Goal: Task Accomplishment & Management: Complete application form

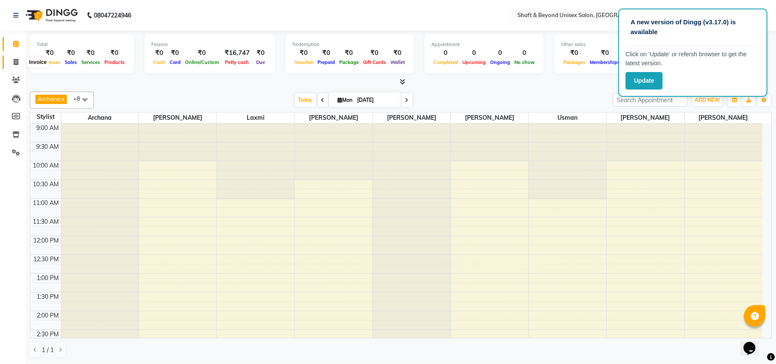
click at [16, 60] on icon at bounding box center [16, 62] width 5 height 6
select select "service"
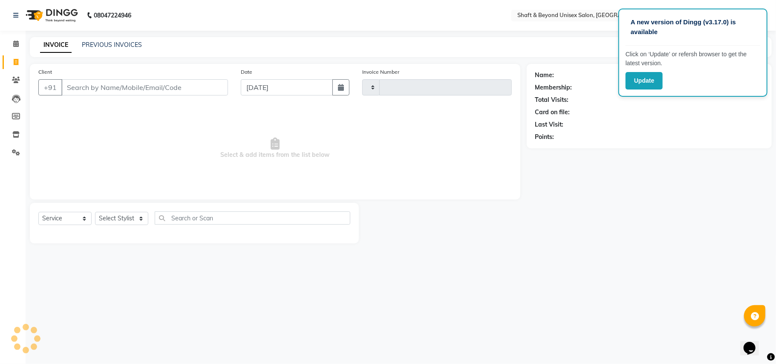
type input "2264"
click at [91, 87] on input "Client" at bounding box center [144, 87] width 167 height 16
select select "3878"
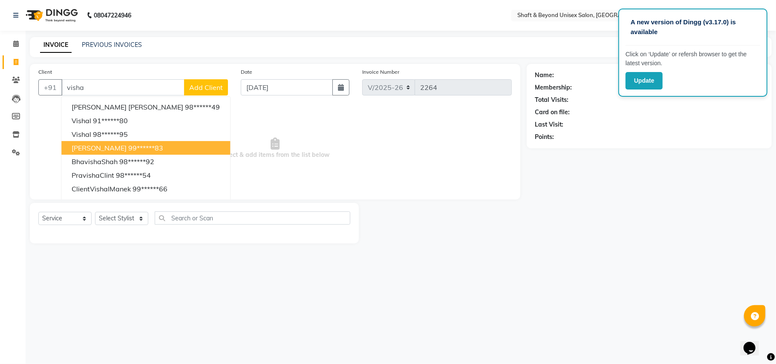
click at [163, 144] on ngb-highlight "99******83" at bounding box center [145, 148] width 35 height 9
type input "99******83"
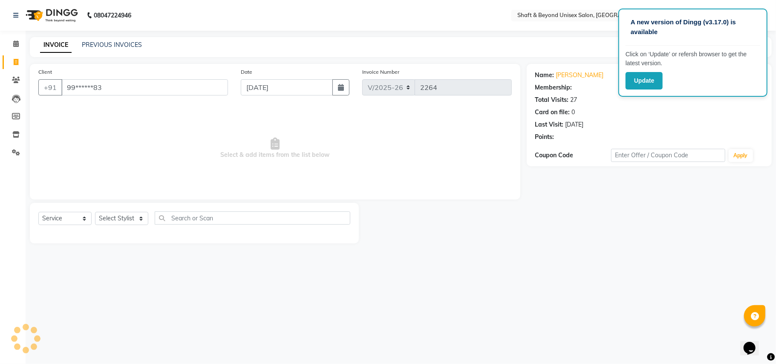
select select "1: Object"
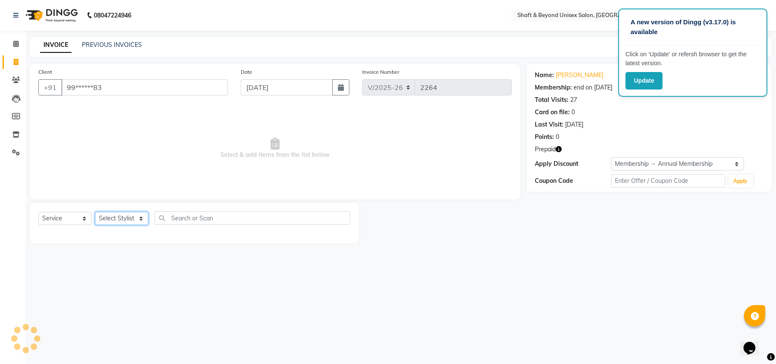
click at [133, 216] on select "Select Stylist Archana [PERSON_NAME] [PERSON_NAME] [PERSON_NAME] [PERSON_NAME] …" at bounding box center [121, 218] width 53 height 13
select select "66753"
click at [95, 212] on select "Select Stylist Archana [PERSON_NAME] [PERSON_NAME] [PERSON_NAME] [PERSON_NAME] …" at bounding box center [121, 218] width 53 height 13
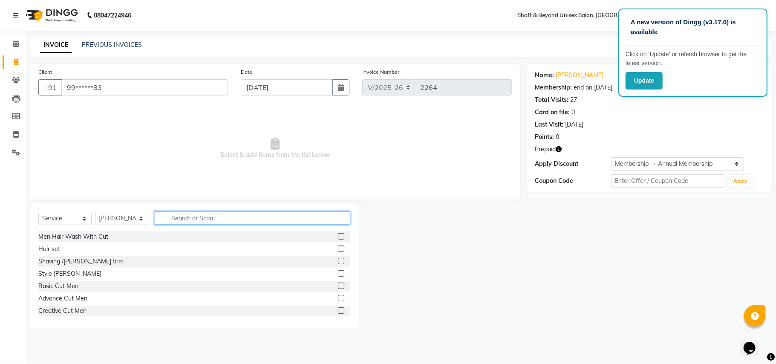
click at [181, 213] on input "text" at bounding box center [252, 217] width 195 height 13
click at [338, 286] on label at bounding box center [341, 285] width 6 height 6
click at [338, 286] on input "checkbox" at bounding box center [341, 286] width 6 height 6
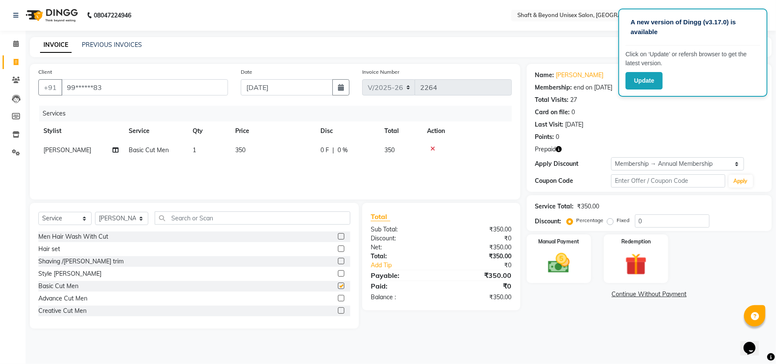
checkbox input "false"
click at [205, 218] on input "text" at bounding box center [252, 217] width 195 height 13
click at [181, 220] on input "text" at bounding box center [252, 217] width 195 height 13
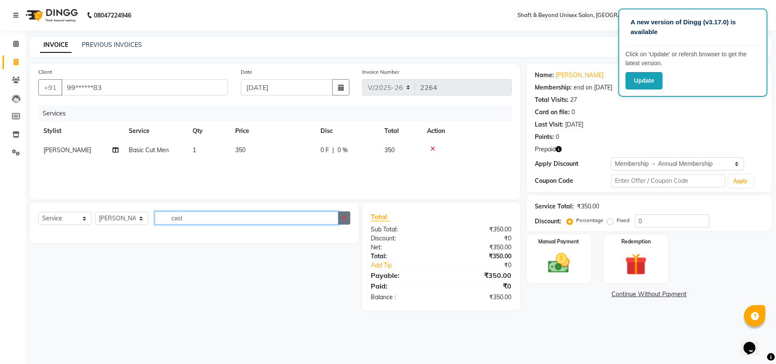
type input "cxol"
click at [342, 217] on icon "button" at bounding box center [344, 218] width 5 height 6
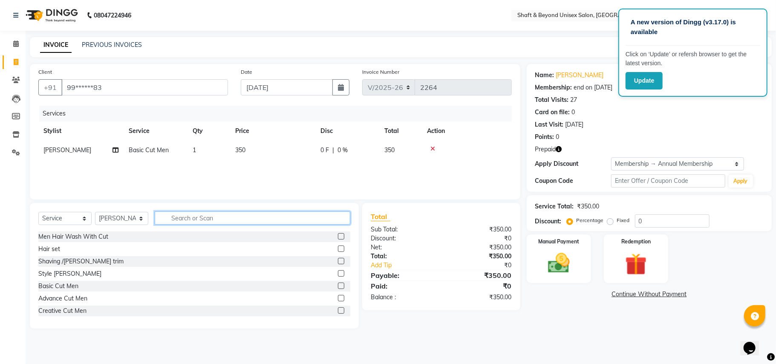
click at [309, 218] on input "text" at bounding box center [252, 217] width 195 height 13
type input "v"
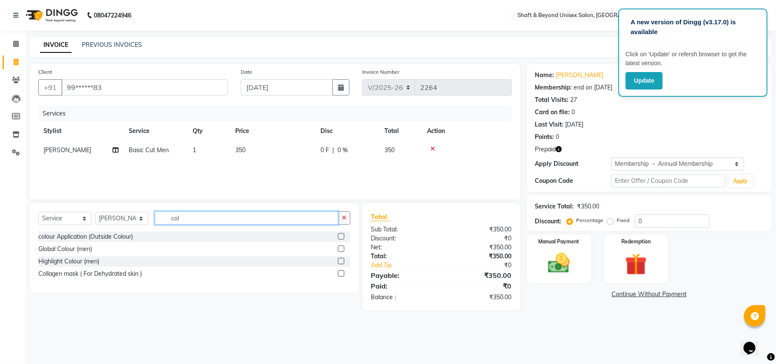
type input "col"
click at [340, 248] on label at bounding box center [341, 248] width 6 height 6
click at [340, 248] on input "checkbox" at bounding box center [341, 249] width 6 height 6
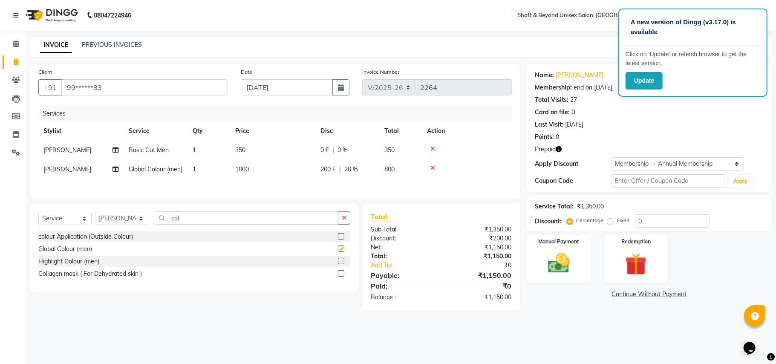
checkbox input "false"
click at [331, 147] on div "0 F | 0 %" at bounding box center [347, 150] width 54 height 9
select select "66753"
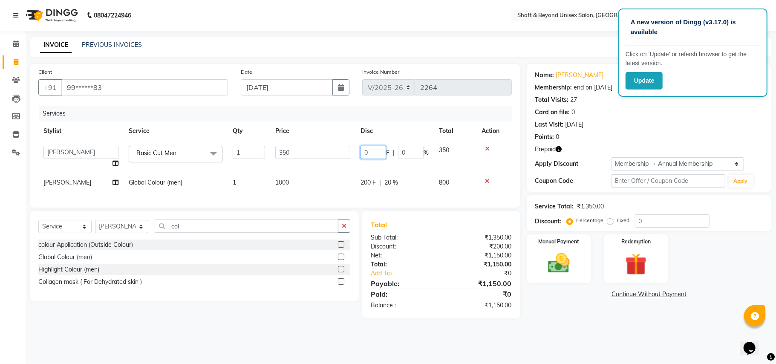
click at [373, 152] on input "0" at bounding box center [373, 152] width 26 height 13
type input "100"
click at [368, 164] on tbody "Archana [PERSON_NAME] [PERSON_NAME] [PERSON_NAME] Rakhi [PERSON_NAME] [PERSON_N…" at bounding box center [274, 167] width 473 height 52
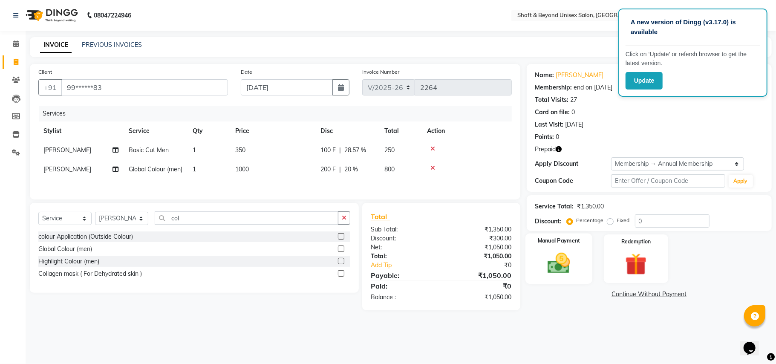
click at [559, 270] on img at bounding box center [558, 263] width 37 height 26
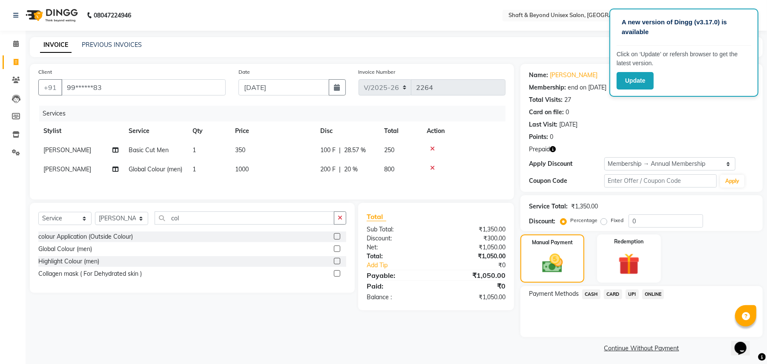
click at [595, 294] on span "CASH" at bounding box center [591, 294] width 18 height 10
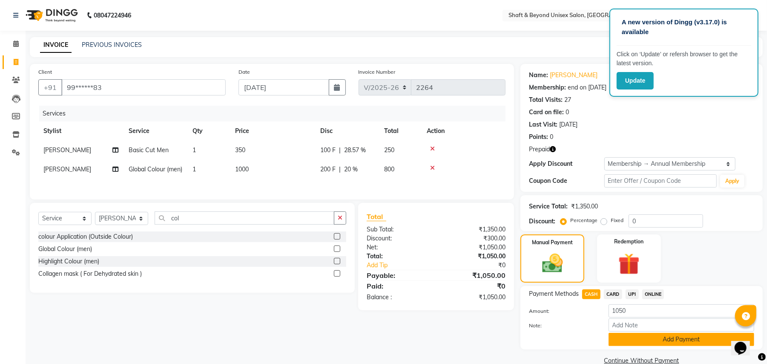
click at [631, 338] on button "Add Payment" at bounding box center [682, 339] width 146 height 13
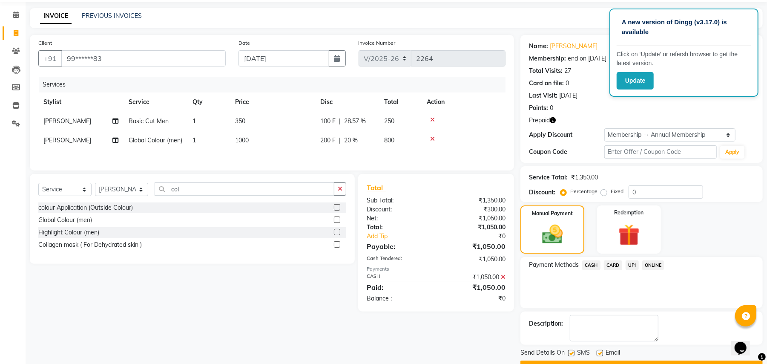
scroll to position [52, 0]
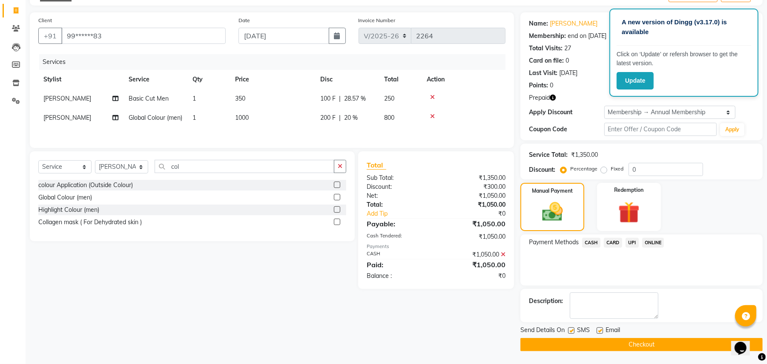
click at [631, 340] on button "Checkout" at bounding box center [641, 344] width 242 height 13
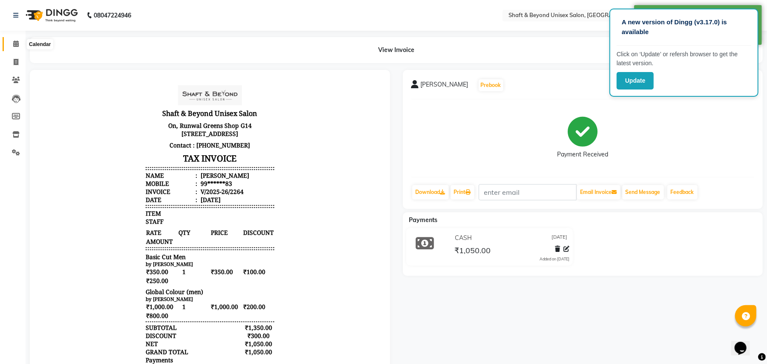
click at [16, 41] on icon at bounding box center [16, 43] width 6 height 6
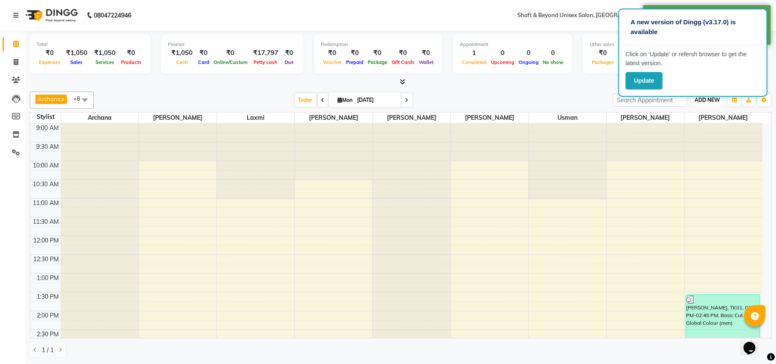
click at [694, 101] on span "ADD NEW" at bounding box center [706, 100] width 25 height 6
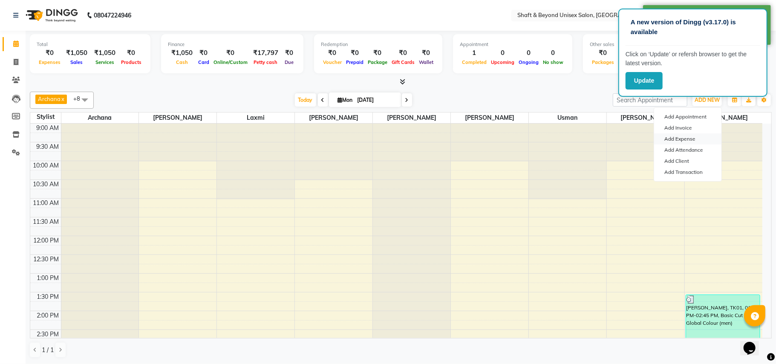
click at [694, 138] on link "Add Expense" at bounding box center [687, 138] width 67 height 11
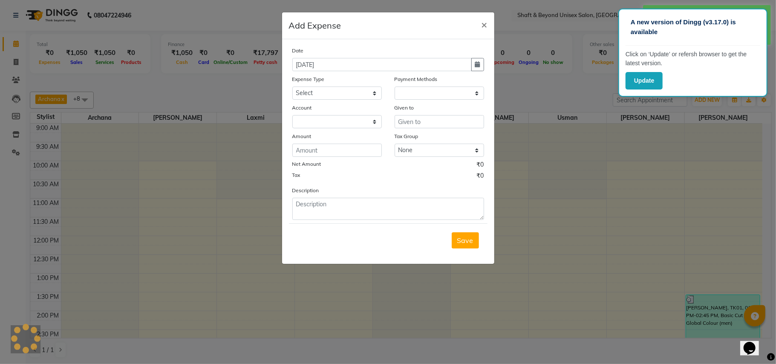
select select "1"
select select "2656"
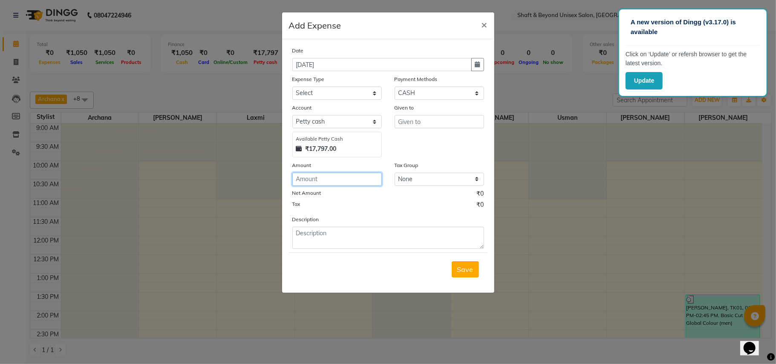
click at [337, 176] on input "number" at bounding box center [336, 178] width 89 height 13
click at [303, 178] on input "number" at bounding box center [336, 178] width 89 height 13
type input "64"
click at [336, 120] on select "Select [PERSON_NAME] cash" at bounding box center [336, 121] width 89 height 13
click at [326, 94] on select "Select Advance Salary Bank charges Car maintenance Cash transfer to bank Cash t…" at bounding box center [336, 92] width 89 height 13
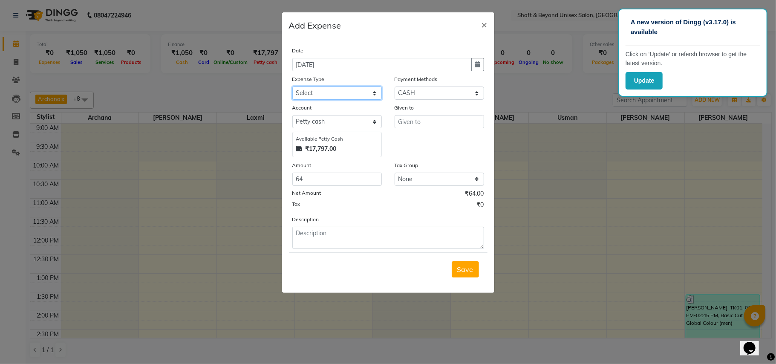
select select "8894"
click at [292, 86] on select "Select Advance Salary Bank charges Car maintenance Cash transfer to bank Cash t…" at bounding box center [336, 92] width 89 height 13
click at [418, 119] on input "text" at bounding box center [438, 121] width 89 height 13
type input "s"
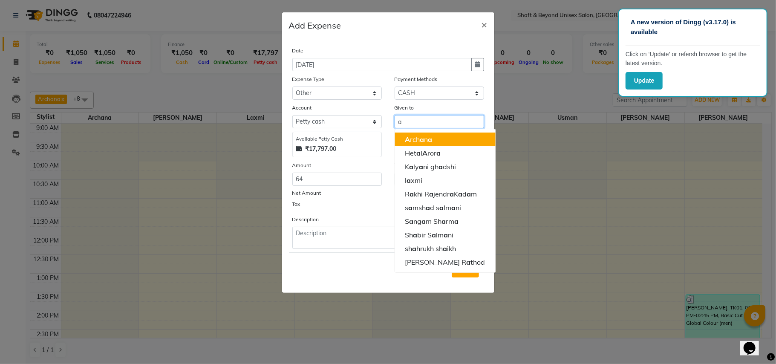
click at [428, 138] on span "a" at bounding box center [430, 139] width 4 height 9
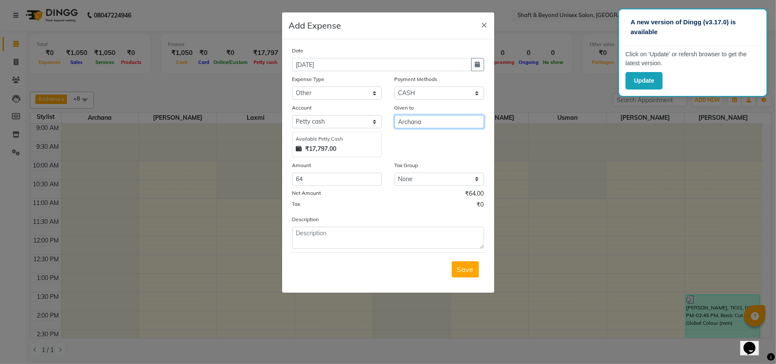
type input "Archana"
click at [315, 230] on textarea at bounding box center [388, 238] width 192 height 22
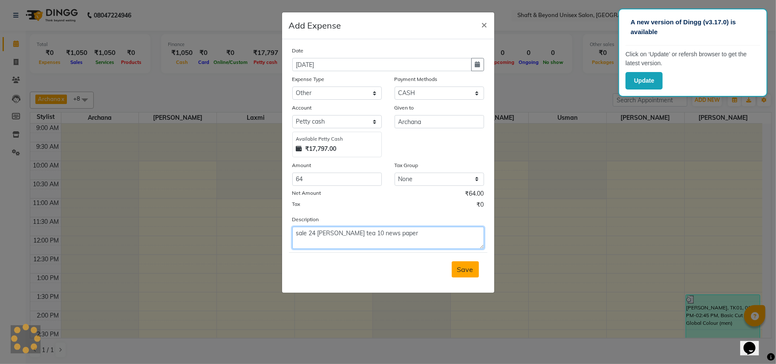
type textarea "sale 24 [PERSON_NAME] tea 10 news paper"
click at [467, 267] on span "Save" at bounding box center [465, 269] width 16 height 9
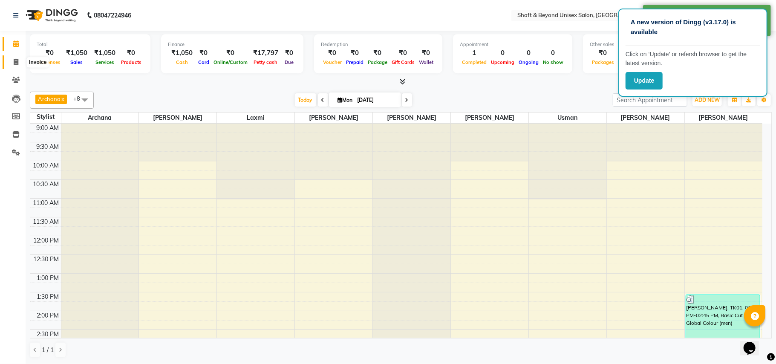
click at [14, 60] on icon at bounding box center [16, 62] width 5 height 6
select select "service"
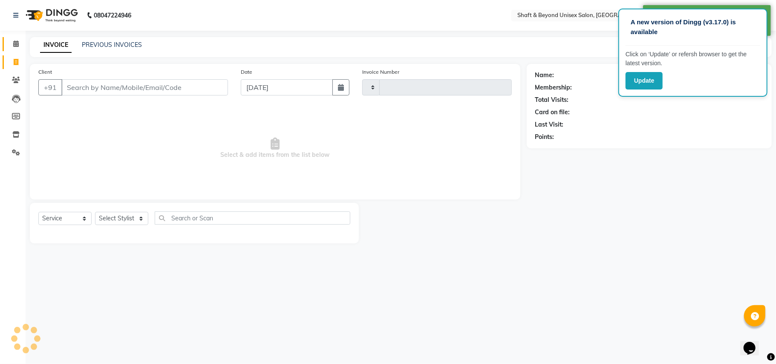
type input "2265"
select select "3878"
click at [14, 43] on icon at bounding box center [16, 43] width 6 height 6
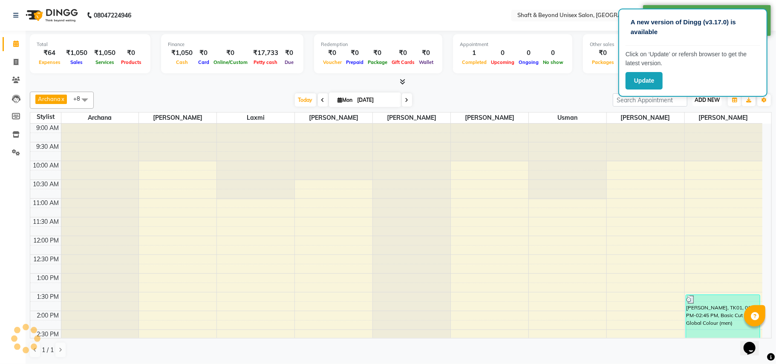
click at [709, 103] on span "ADD NEW" at bounding box center [706, 100] width 25 height 6
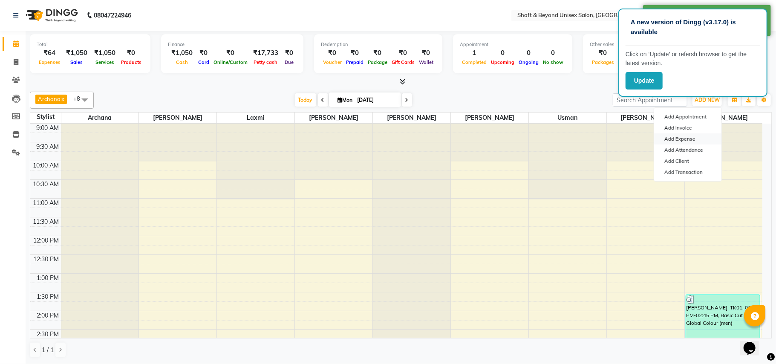
click at [690, 140] on link "Add Expense" at bounding box center [687, 138] width 67 height 11
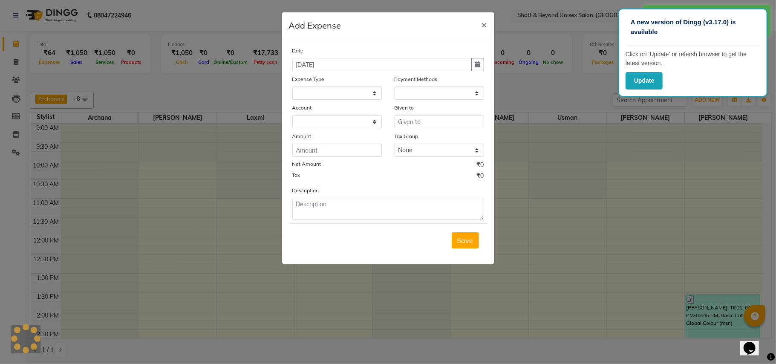
select select
select select "1"
select select "2656"
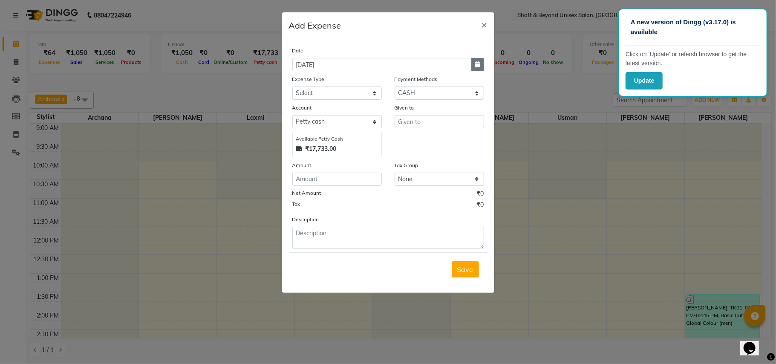
click at [475, 66] on icon "button" at bounding box center [477, 64] width 5 height 6
select select "9"
select select "2025"
click at [315, 108] on div "1 2 3 4 5 6 7" at bounding box center [342, 109] width 99 height 14
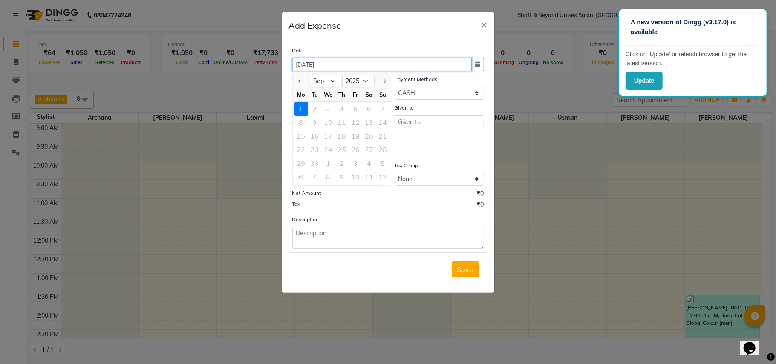
click at [414, 67] on input "[DATE]" at bounding box center [381, 64] width 179 height 13
click at [476, 63] on icon "button" at bounding box center [477, 64] width 5 height 6
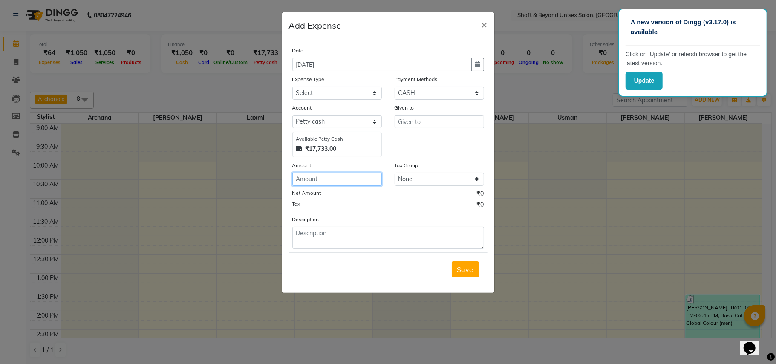
click at [311, 178] on input "number" at bounding box center [336, 178] width 89 height 13
type input "70"
click at [328, 91] on select "Select Advance Salary Bank charges Car maintenance Cash transfer to bank Cash t…" at bounding box center [336, 92] width 89 height 13
select select "8894"
click at [292, 86] on select "Select Advance Salary Bank charges Car maintenance Cash transfer to bank Cash t…" at bounding box center [336, 92] width 89 height 13
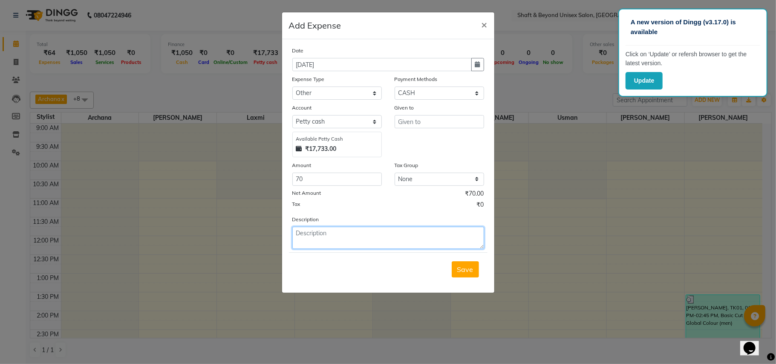
click at [324, 232] on textarea at bounding box center [388, 238] width 192 height 22
type textarea "tip 70 kalyani"
click at [463, 269] on span "Save" at bounding box center [465, 269] width 16 height 9
click at [438, 117] on input "text" at bounding box center [438, 121] width 89 height 13
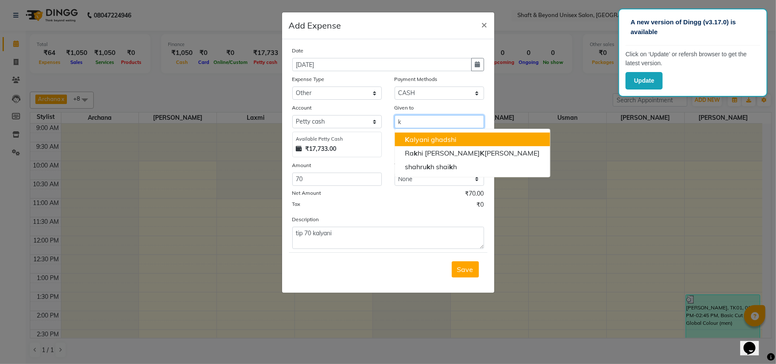
click at [440, 138] on ngb-highlight "K alyani ghadshi" at bounding box center [431, 139] width 52 height 9
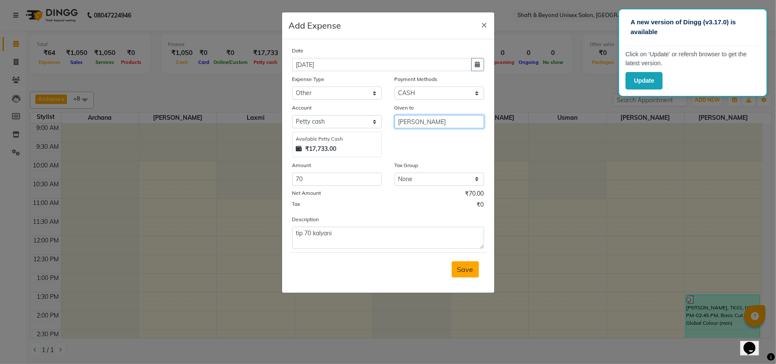
type input "[PERSON_NAME]"
click at [469, 273] on button "Save" at bounding box center [464, 269] width 27 height 16
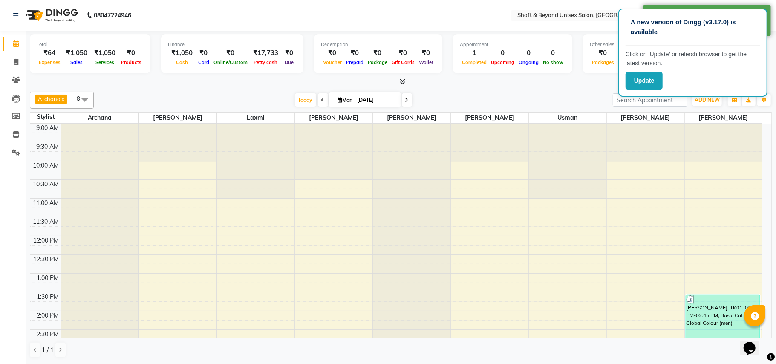
click at [210, 12] on nav "08047224946 Select Location × Shaft & Beyond Unisex Salon, [GEOGRAPHIC_DATA] Wh…" at bounding box center [388, 15] width 776 height 31
click at [15, 62] on icon at bounding box center [16, 62] width 5 height 6
select select "service"
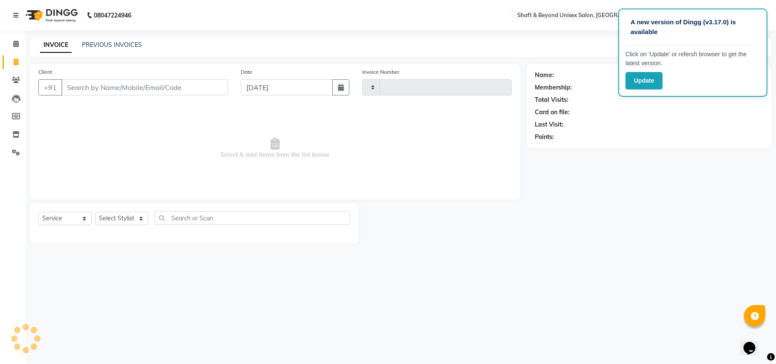
type input "2265"
select select "3878"
click at [16, 42] on icon at bounding box center [16, 43] width 6 height 6
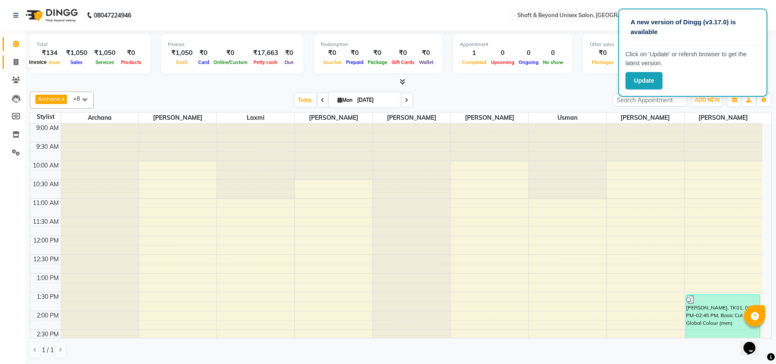
click at [14, 60] on icon at bounding box center [16, 62] width 5 height 6
select select "service"
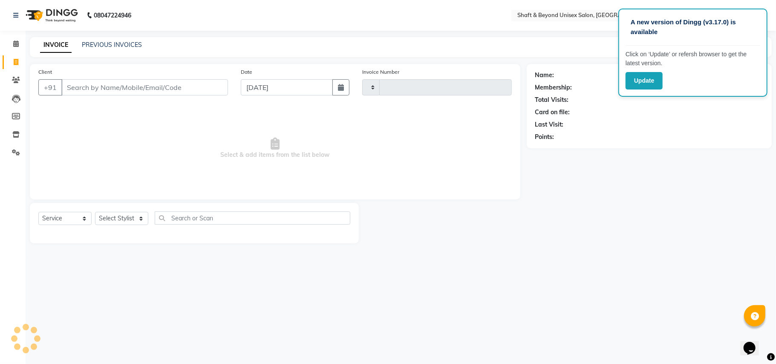
type input "2265"
select select "3878"
click at [78, 86] on input "Client" at bounding box center [144, 87] width 167 height 16
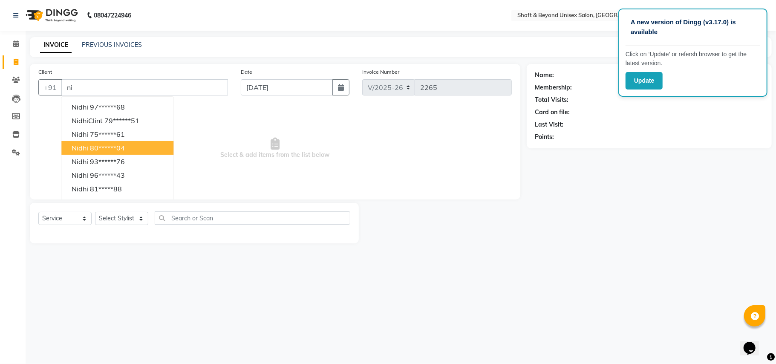
type input "n"
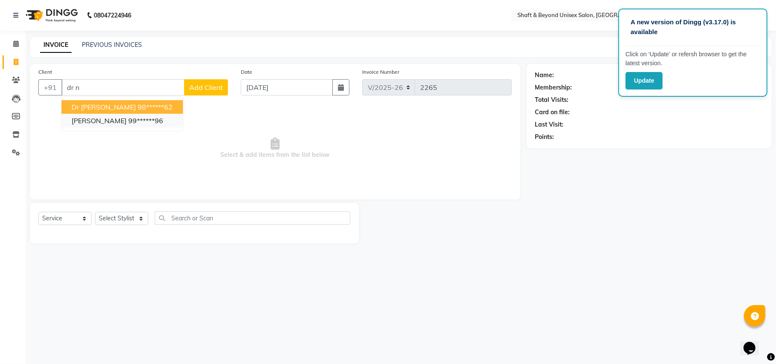
click at [111, 123] on span "[PERSON_NAME]" at bounding box center [99, 120] width 55 height 9
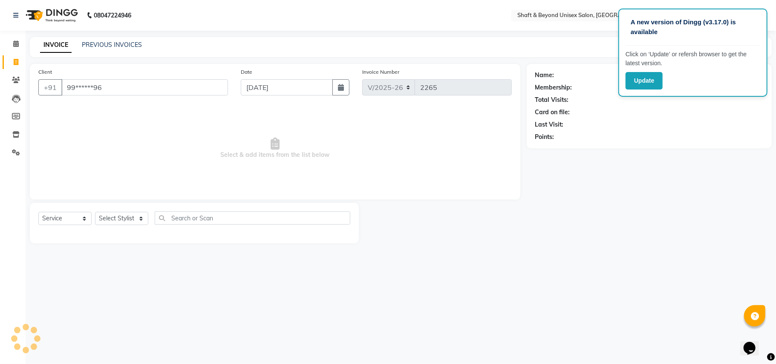
type input "99******96"
select select "1: Object"
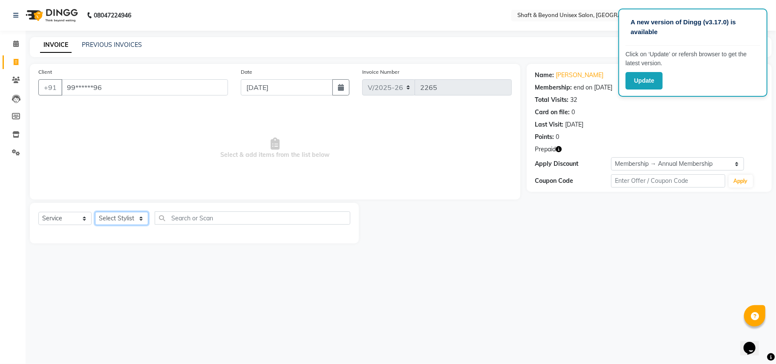
click at [113, 215] on select "Select Stylist Archana [PERSON_NAME] [PERSON_NAME] [PERSON_NAME] [PERSON_NAME] …" at bounding box center [121, 218] width 53 height 13
select select "40100"
click at [95, 212] on select "Select Stylist Archana [PERSON_NAME] [PERSON_NAME] [PERSON_NAME] [PERSON_NAME] …" at bounding box center [121, 218] width 53 height 13
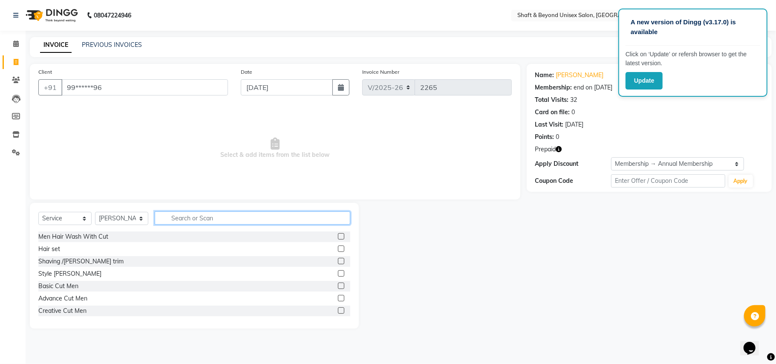
click at [181, 216] on input "text" at bounding box center [252, 217] width 195 height 13
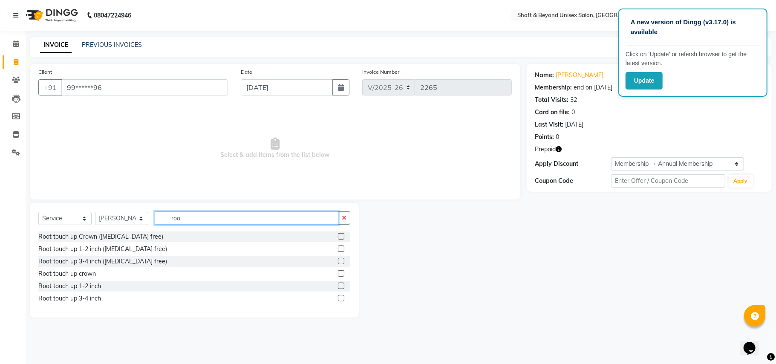
type input "roo"
click at [340, 247] on label at bounding box center [341, 248] width 6 height 6
click at [340, 247] on input "checkbox" at bounding box center [341, 249] width 6 height 6
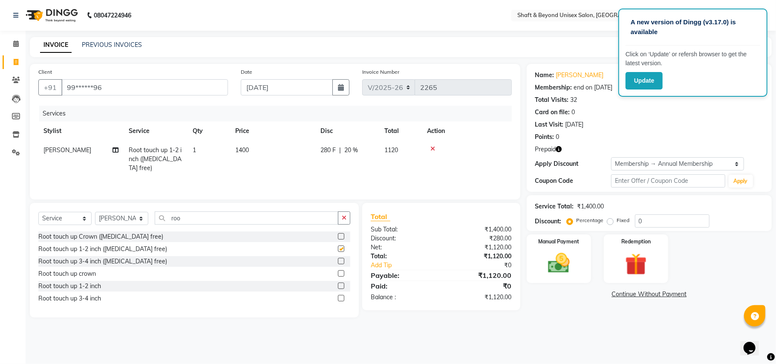
checkbox input "false"
click at [631, 277] on img at bounding box center [635, 264] width 37 height 28
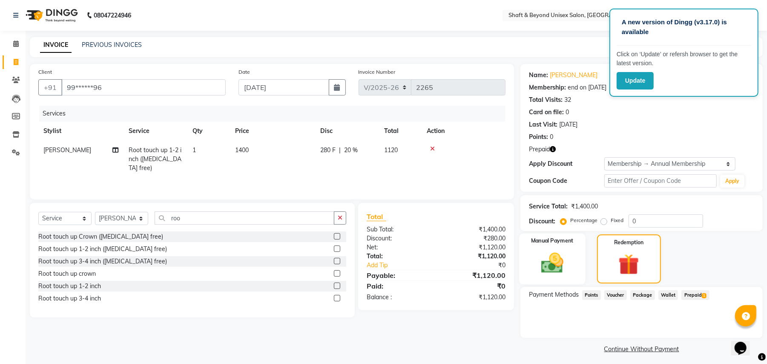
scroll to position [4, 0]
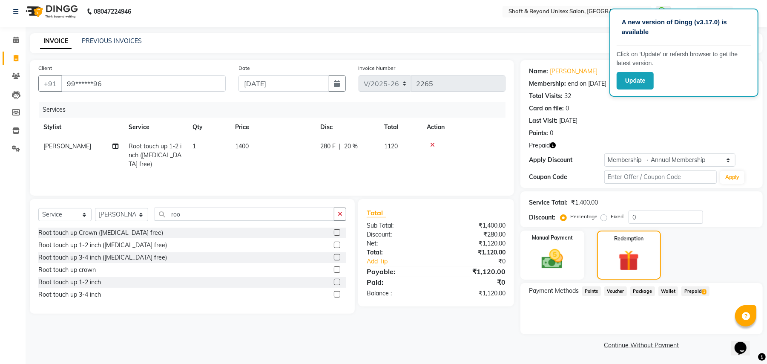
click at [693, 288] on span "Prepaid 1" at bounding box center [695, 291] width 28 height 10
click at [680, 245] on div "Manual Payment Redemption" at bounding box center [641, 254] width 255 height 49
click at [561, 267] on img at bounding box center [552, 259] width 37 height 26
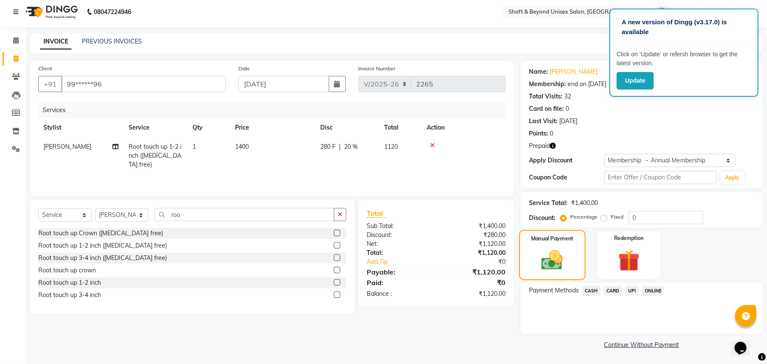
scroll to position [3, 0]
click at [657, 292] on span "ONLINE" at bounding box center [653, 291] width 22 height 10
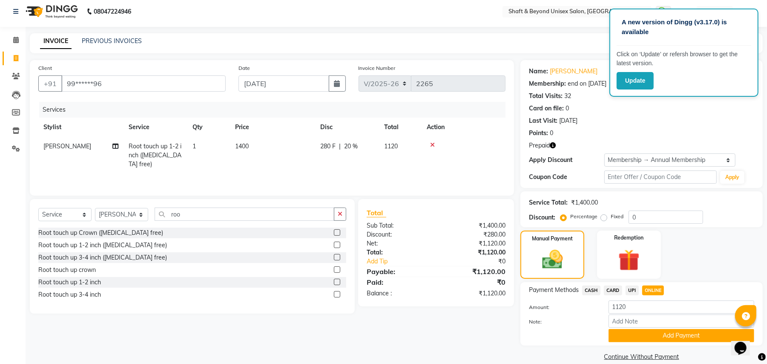
click at [633, 290] on span "UPI" at bounding box center [632, 290] width 13 height 10
click at [643, 333] on button "Add Payment" at bounding box center [682, 335] width 146 height 13
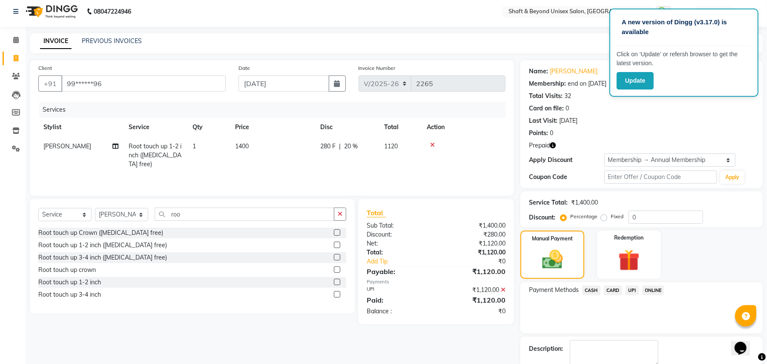
scroll to position [52, 0]
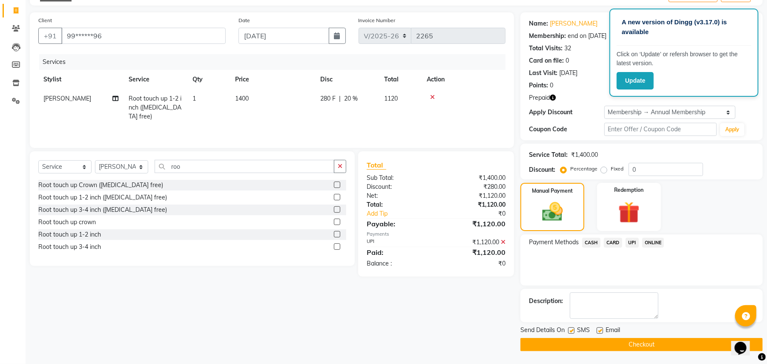
click at [646, 342] on button "Checkout" at bounding box center [641, 344] width 242 height 13
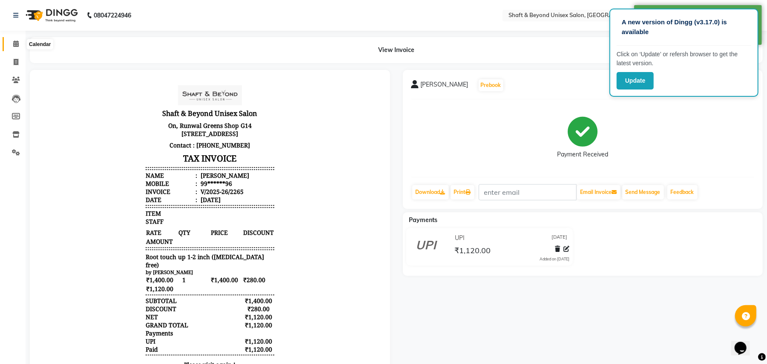
click at [12, 41] on span at bounding box center [16, 44] width 15 height 10
